Goal: Information Seeking & Learning: Learn about a topic

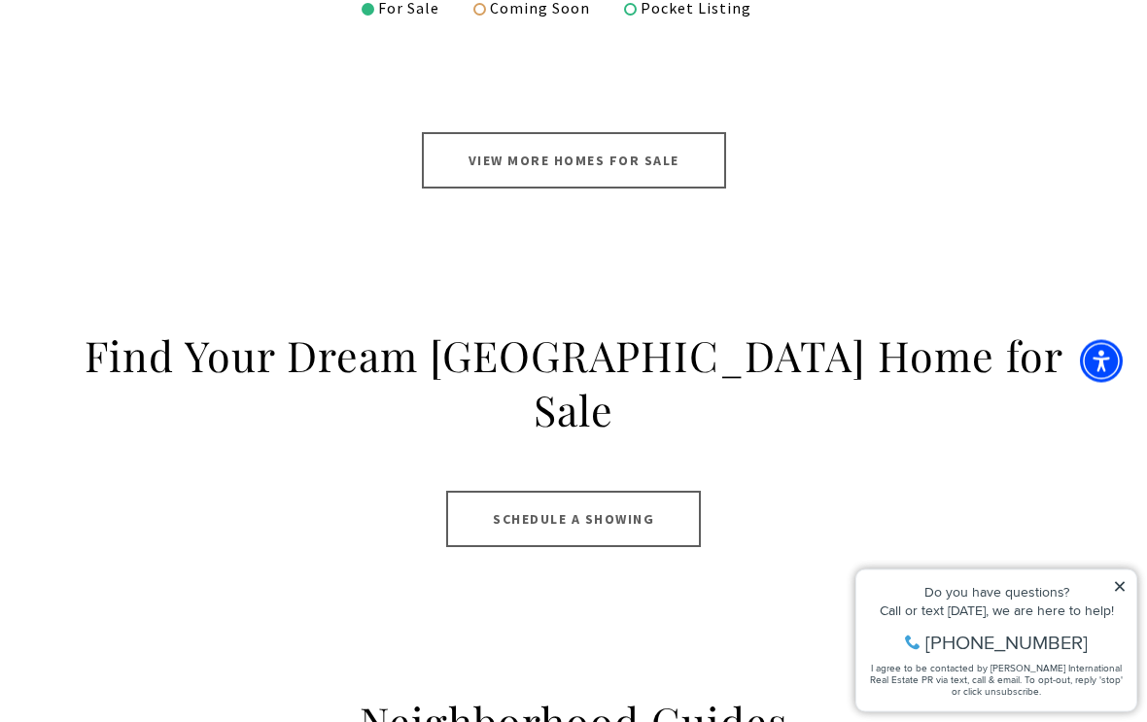
scroll to position [1311, 0]
click at [689, 170] on link "View More Homes for Sale" at bounding box center [574, 160] width 304 height 56
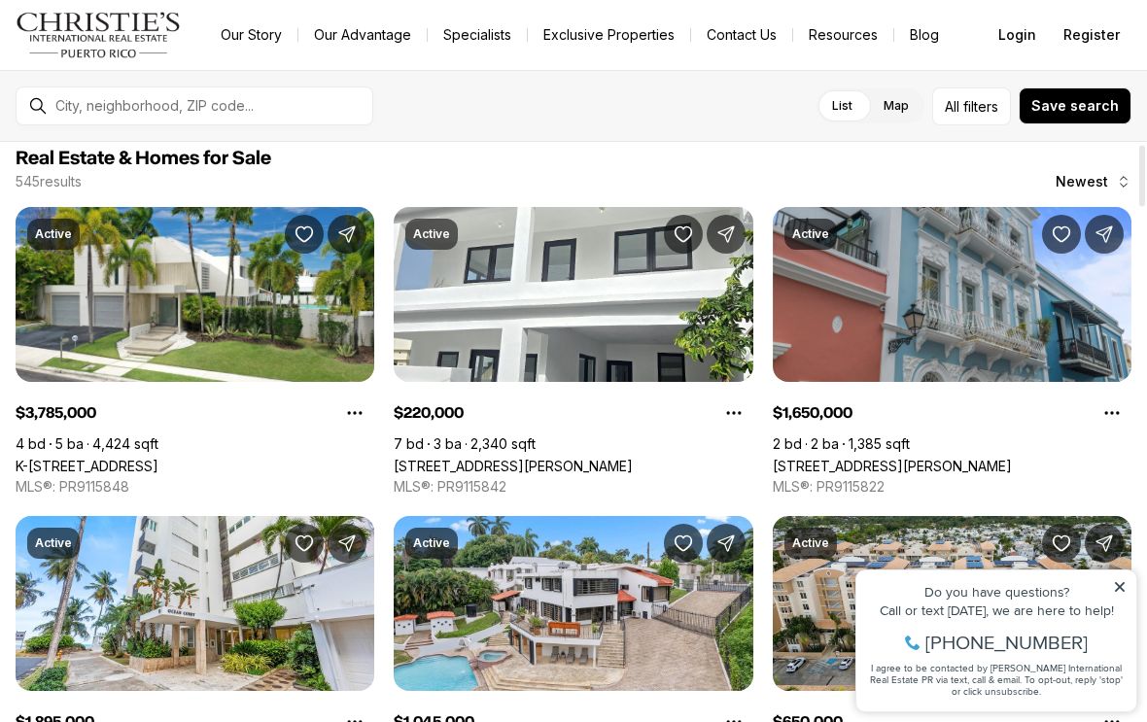
scroll to position [18, 0]
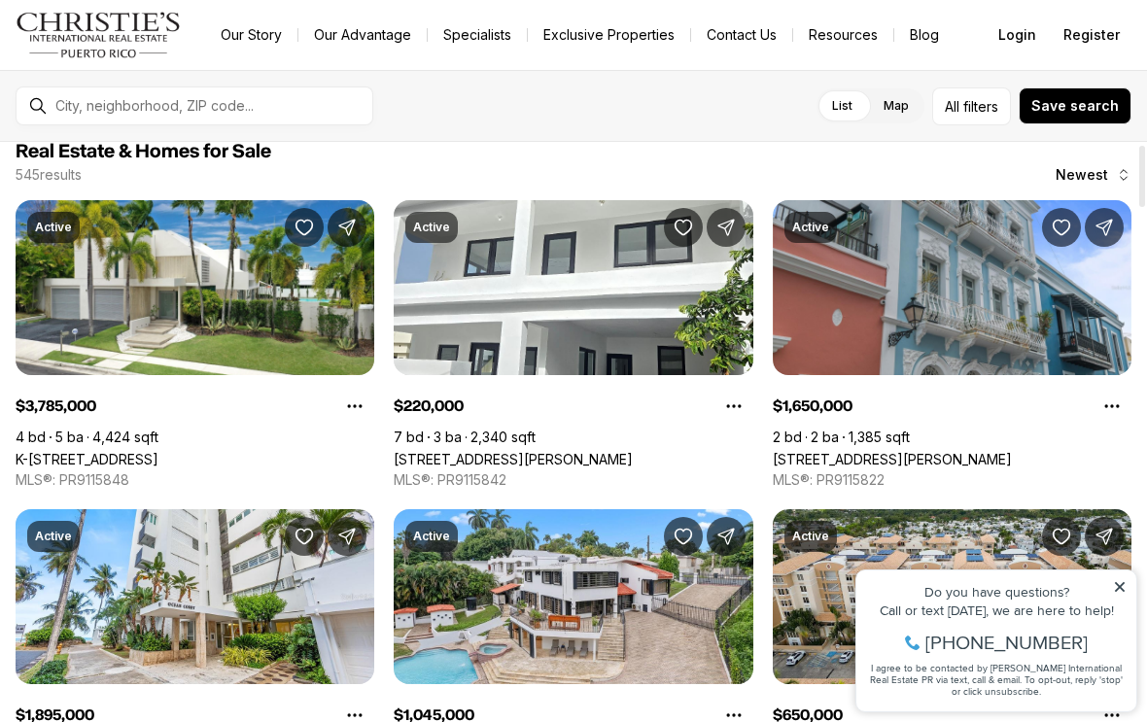
click at [158, 451] on link "K-[STREET_ADDRESS]" at bounding box center [87, 459] width 143 height 17
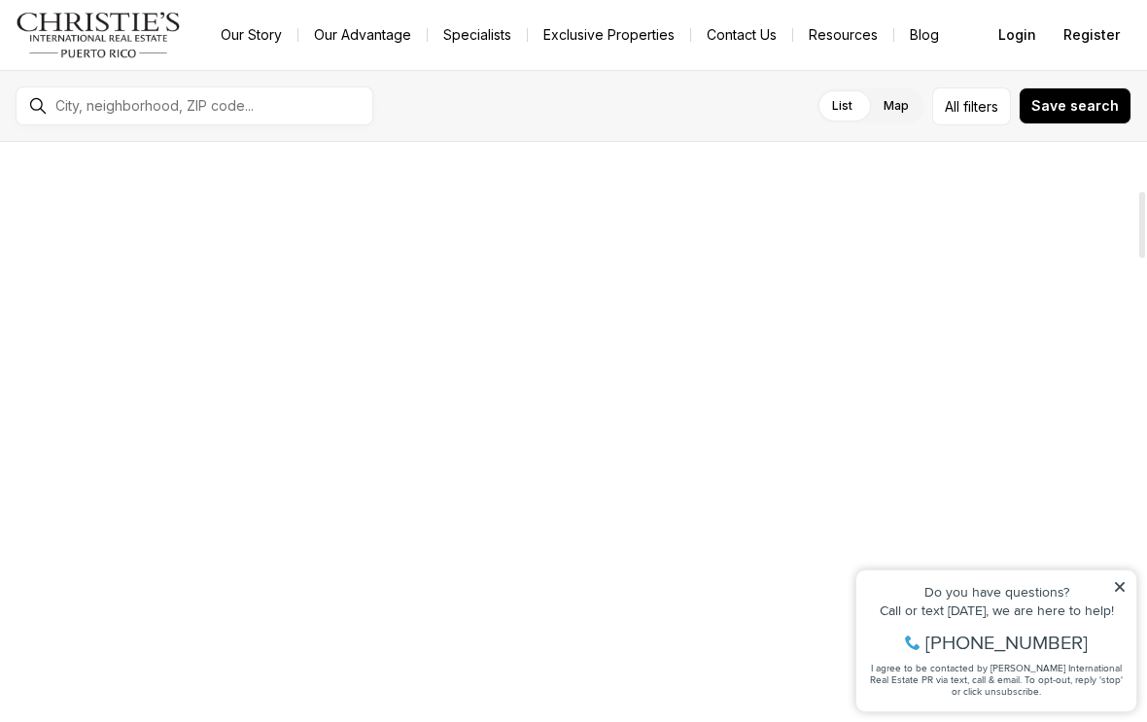
scroll to position [461, 0]
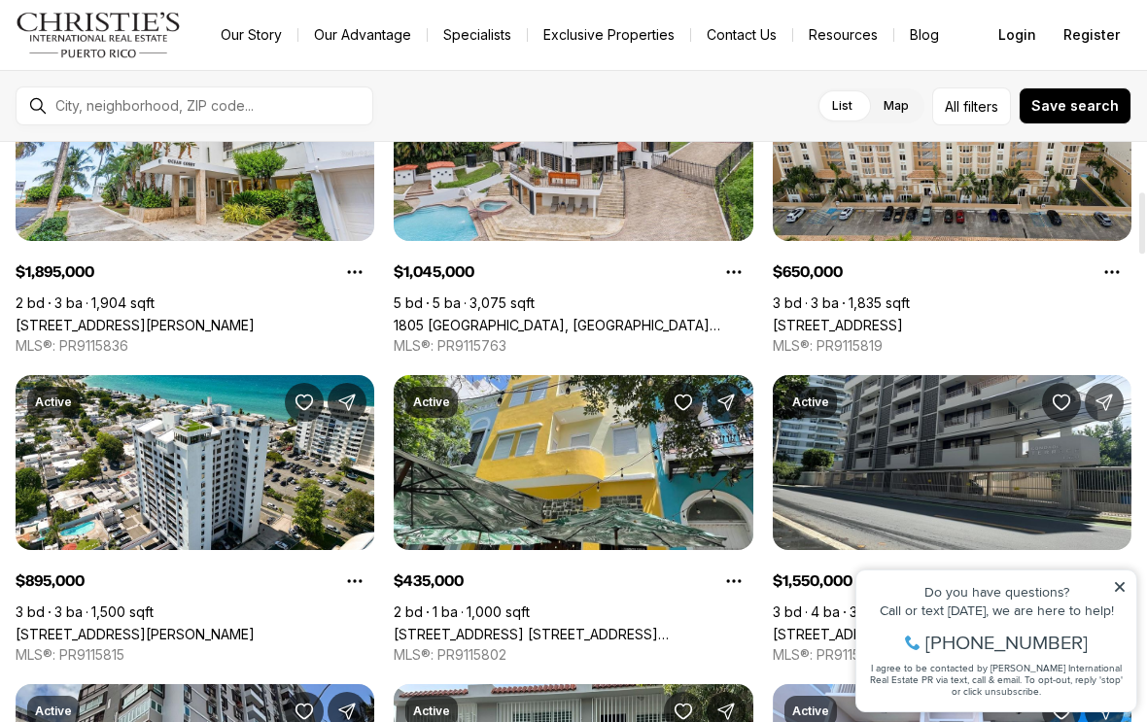
click at [1123, 582] on icon at bounding box center [1120, 587] width 14 height 14
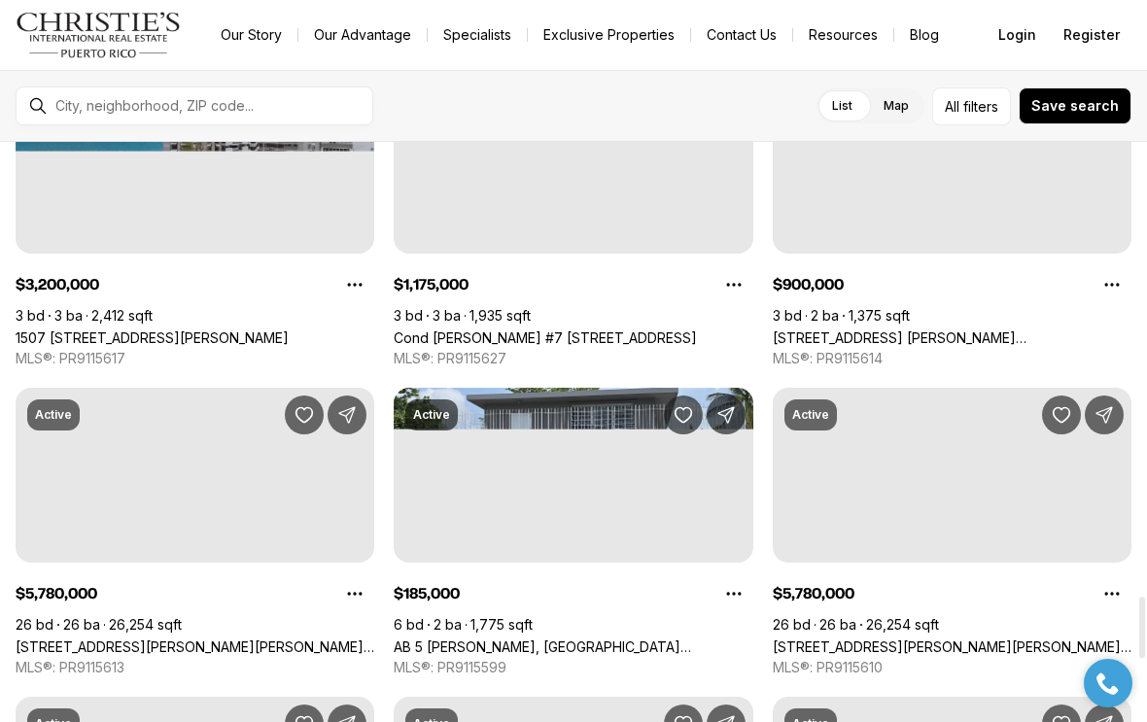
scroll to position [4311, 0]
